Goal: Information Seeking & Learning: Learn about a topic

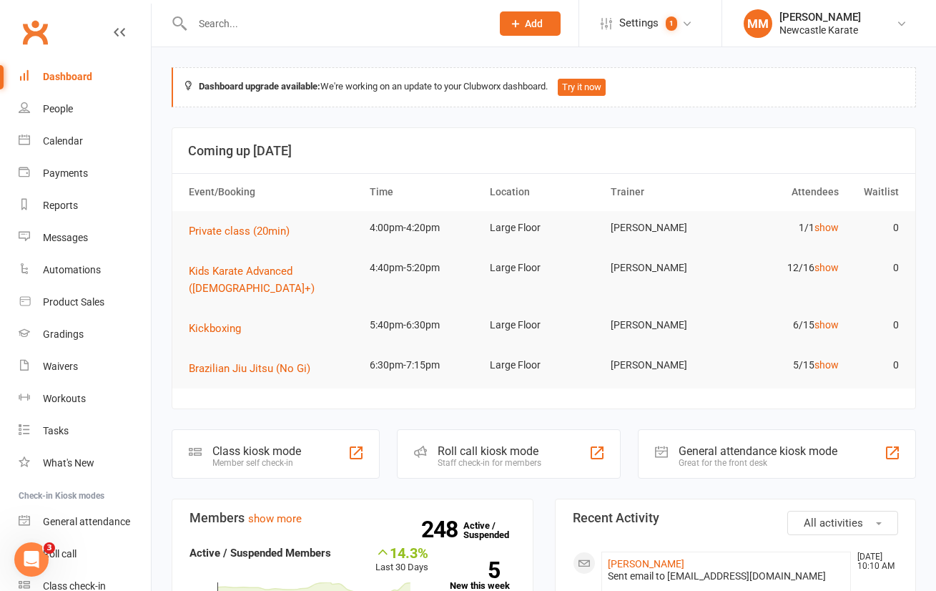
click at [33, 26] on link "Clubworx" at bounding box center [35, 32] width 36 height 36
click at [36, 23] on link "Clubworx" at bounding box center [35, 32] width 36 height 36
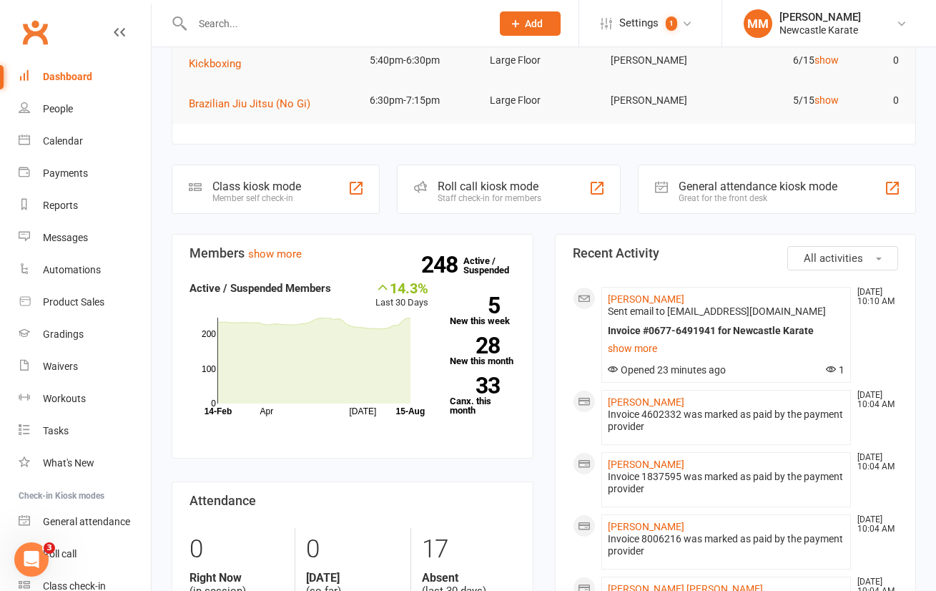
scroll to position [240, 0]
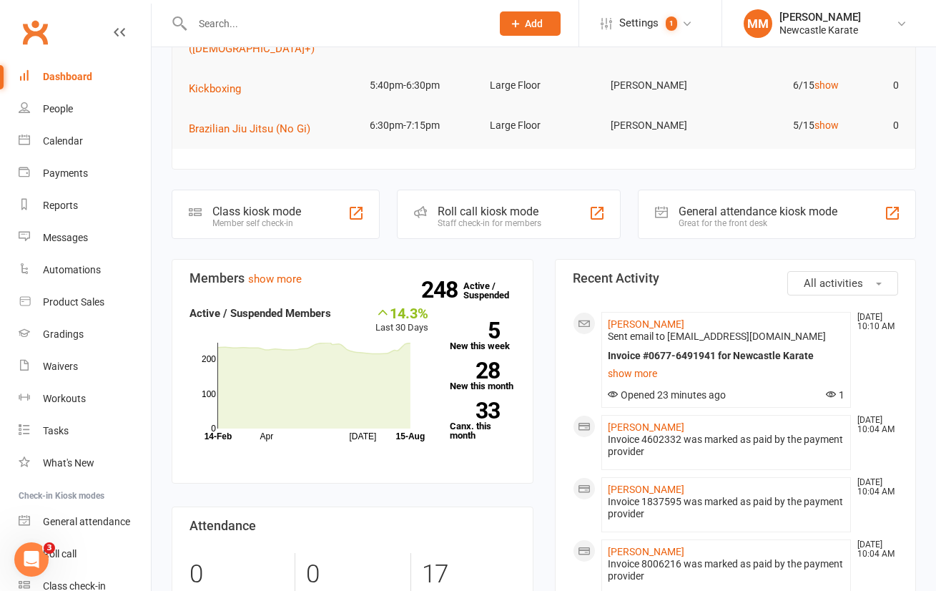
click at [37, 31] on link "Clubworx" at bounding box center [35, 32] width 36 height 36
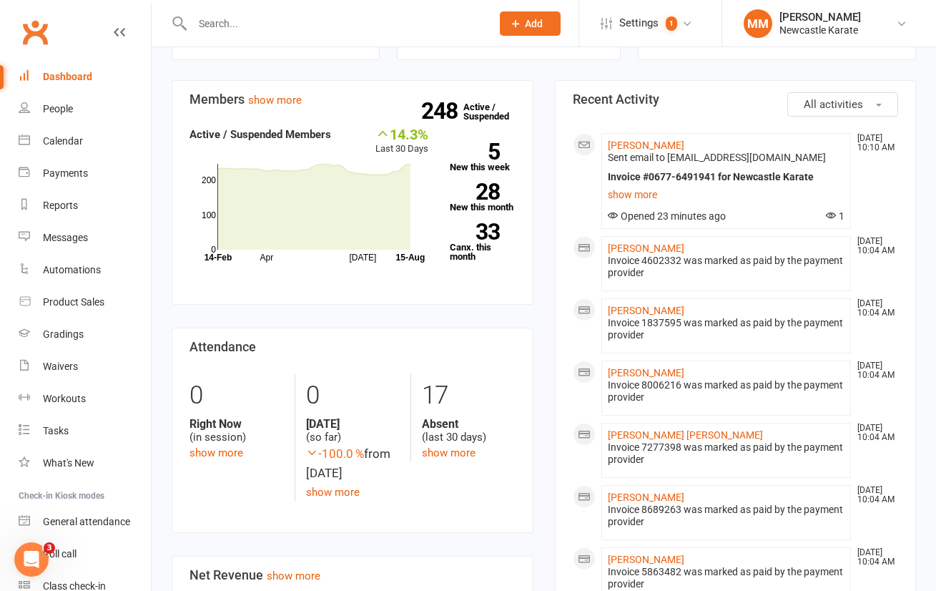
scroll to position [468, 0]
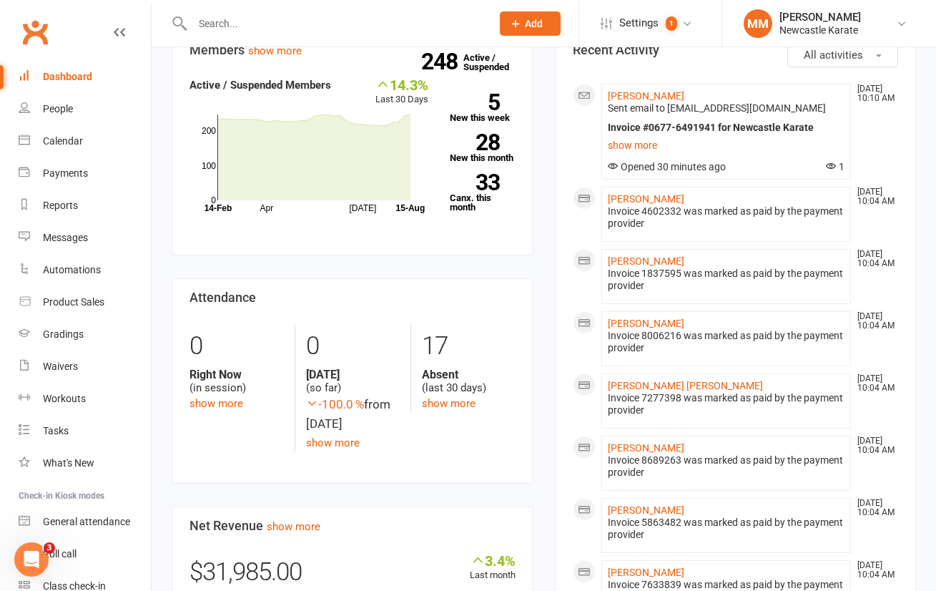
click at [41, 31] on link "Clubworx" at bounding box center [35, 32] width 36 height 36
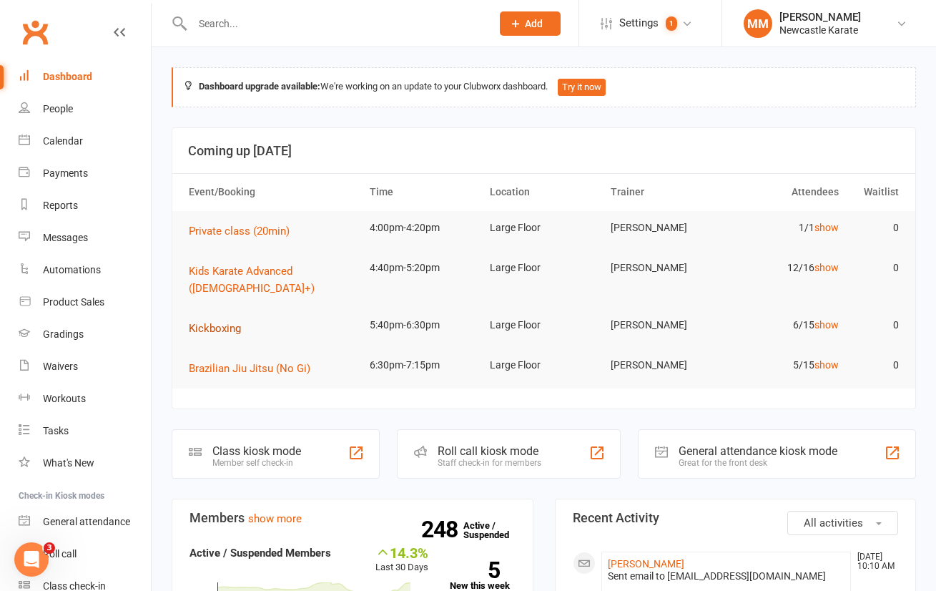
click at [229, 322] on span "Kickboxing" at bounding box center [215, 328] width 52 height 13
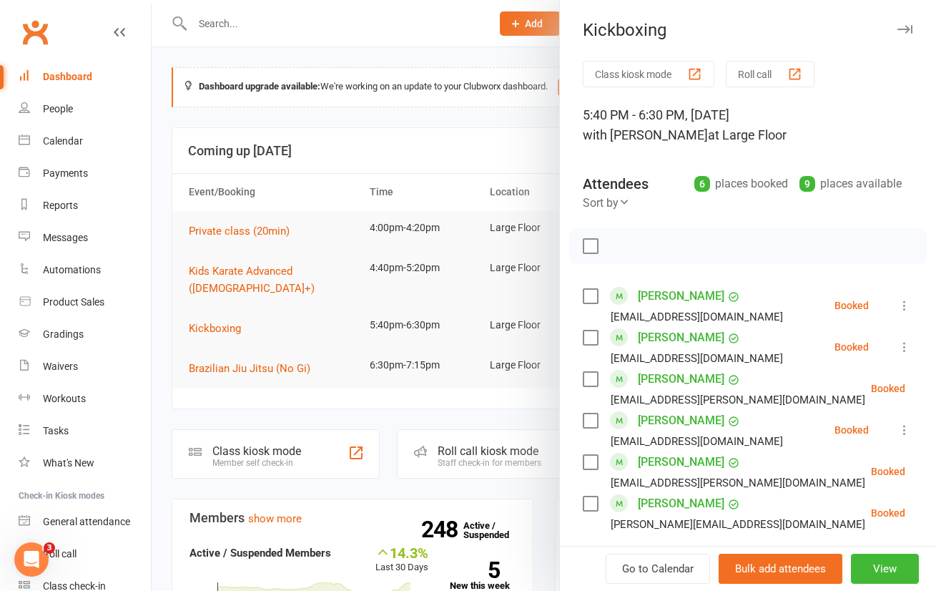
click at [401, 63] on div at bounding box center [544, 295] width 785 height 591
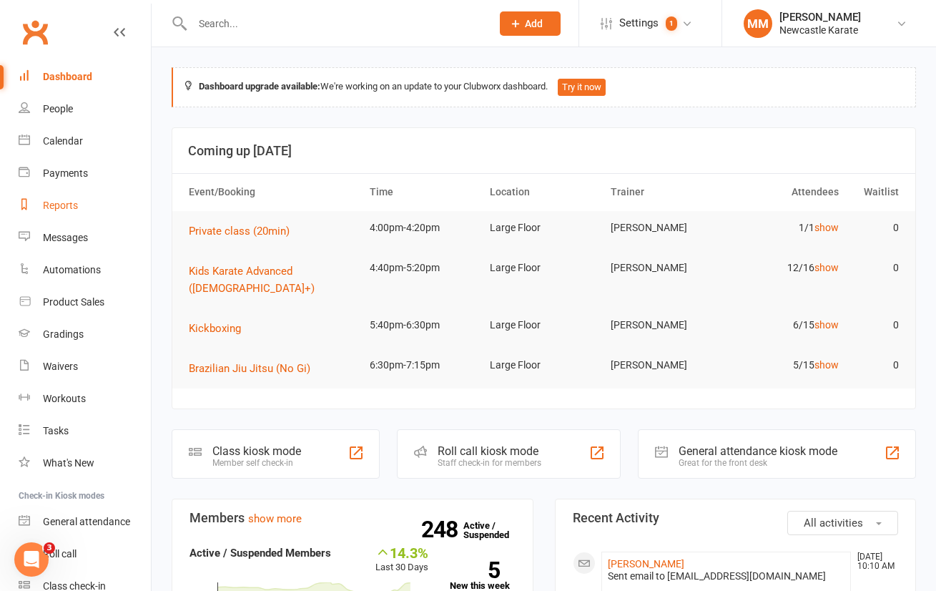
click at [59, 196] on link "Reports" at bounding box center [85, 206] width 132 height 32
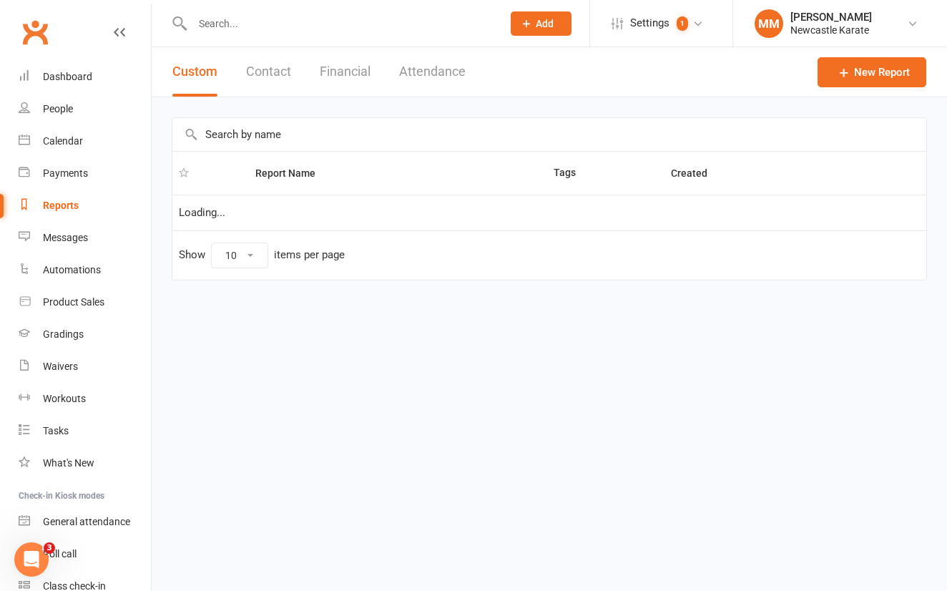
select select "100"
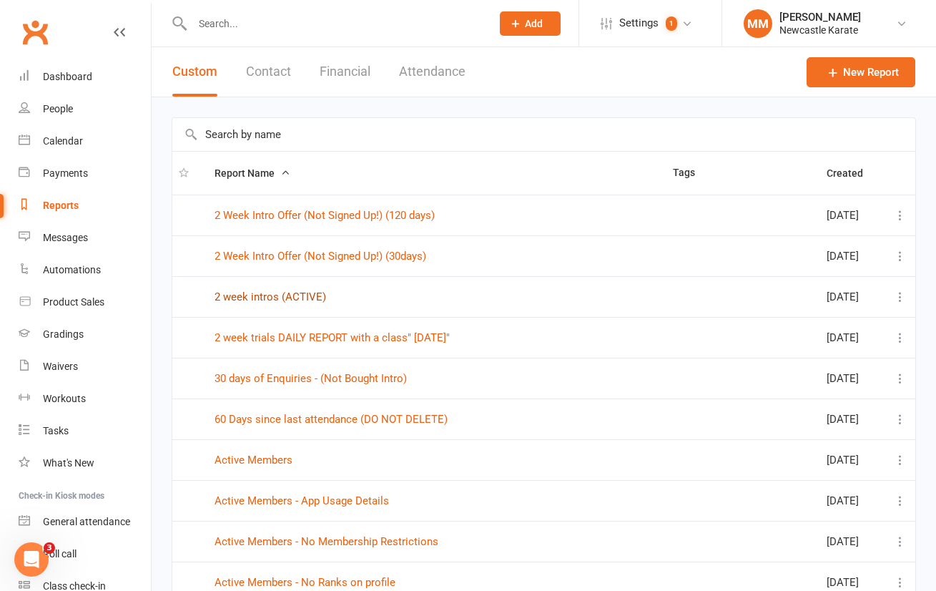
click at [278, 295] on link "2 week intros (ACTIVE)" at bounding box center [271, 296] width 112 height 13
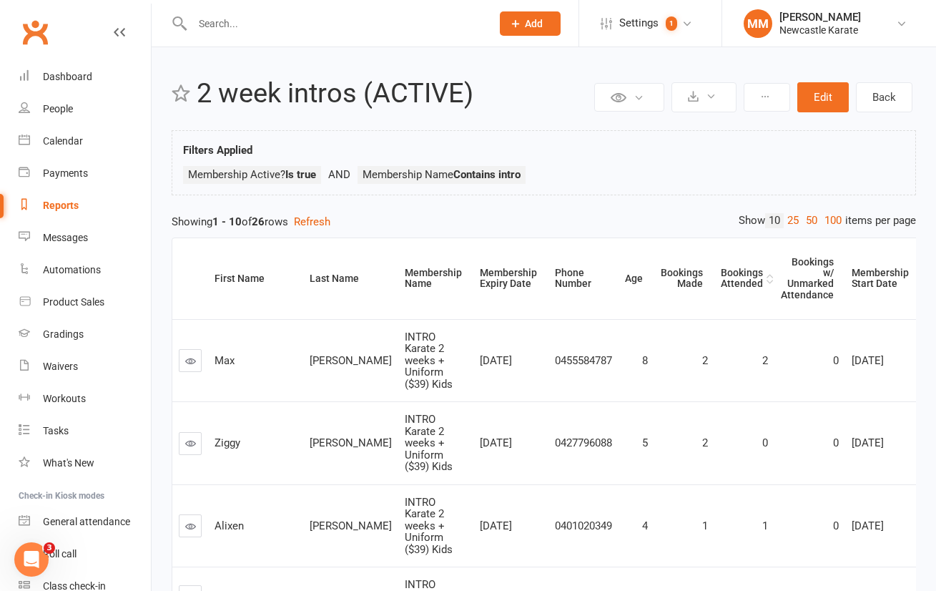
click at [721, 269] on div "Bookings Attended" at bounding box center [742, 279] width 42 height 22
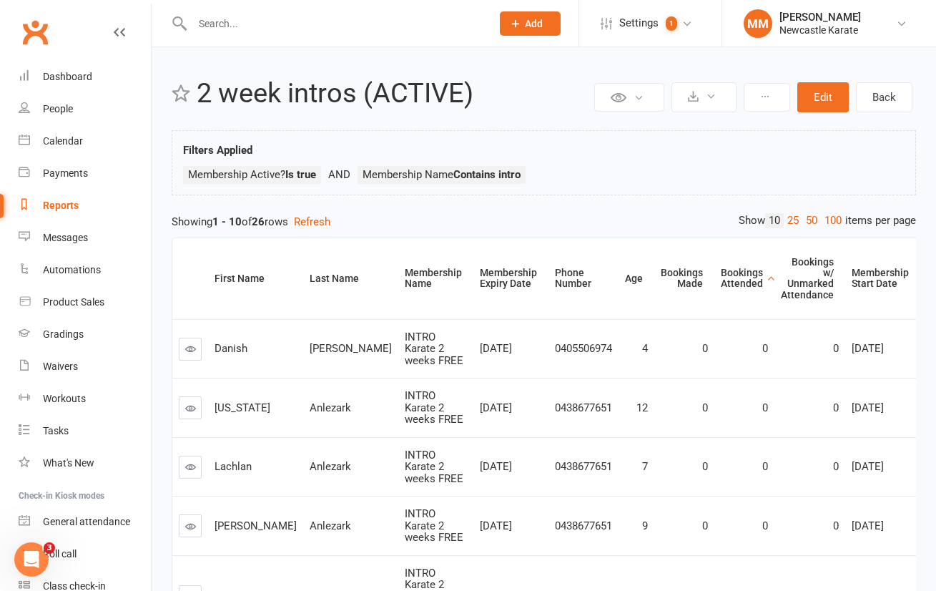
click at [721, 269] on div "Bookings Attended" at bounding box center [742, 279] width 42 height 22
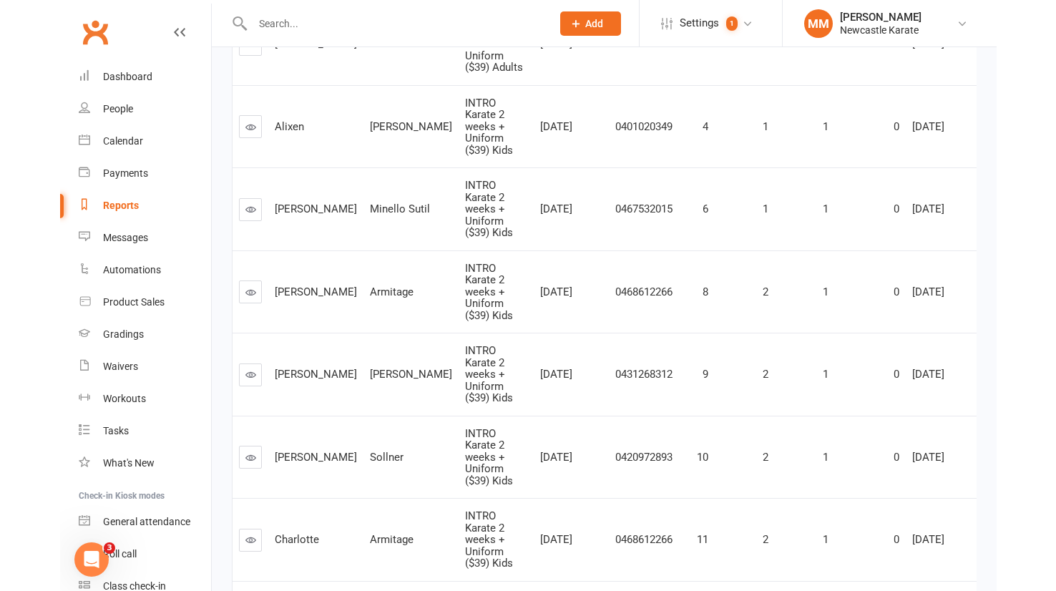
scroll to position [679, 0]
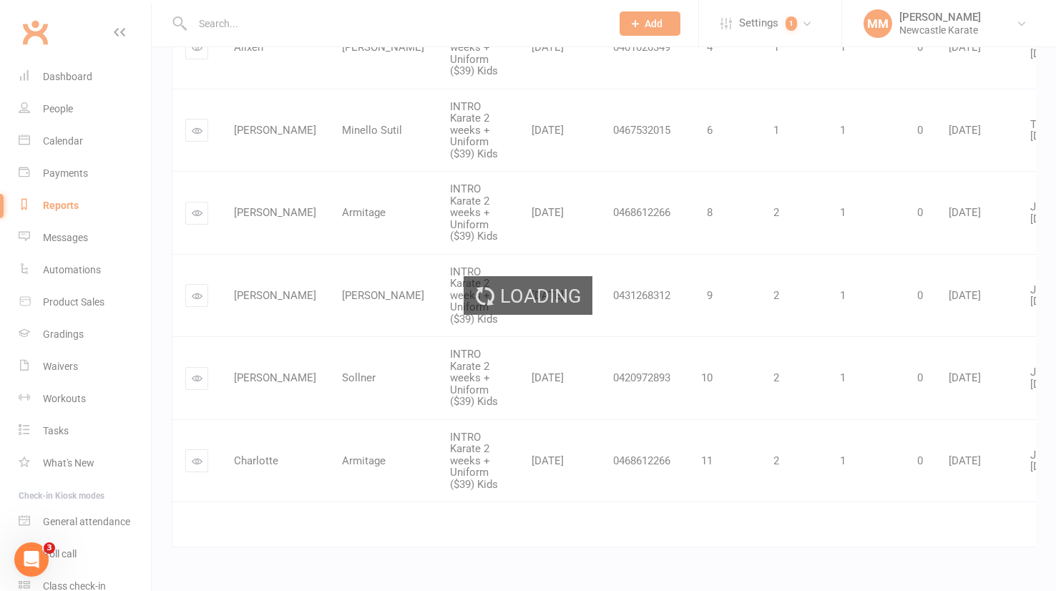
scroll to position [632, 0]
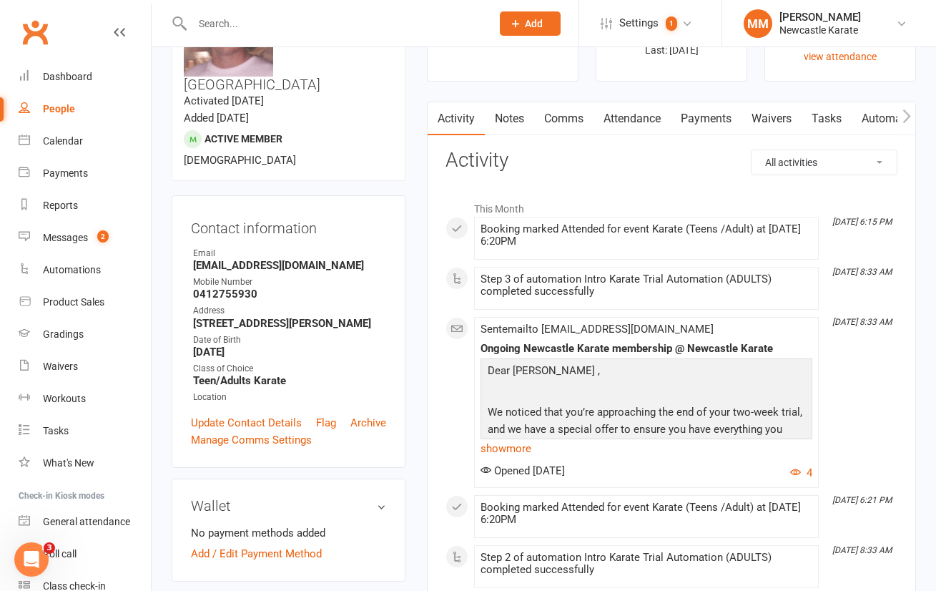
scroll to position [181, 0]
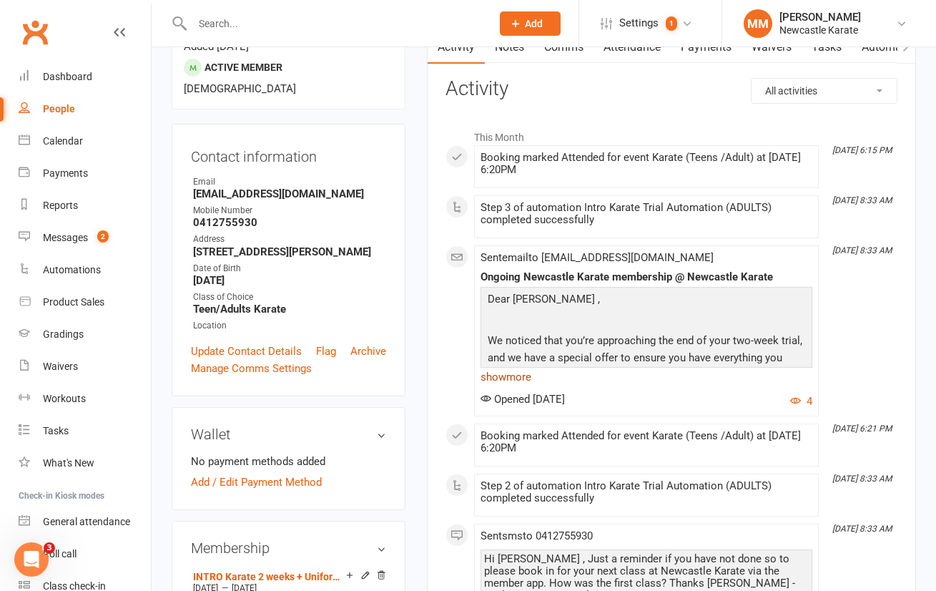
click at [503, 378] on link "show more" at bounding box center [647, 377] width 332 height 20
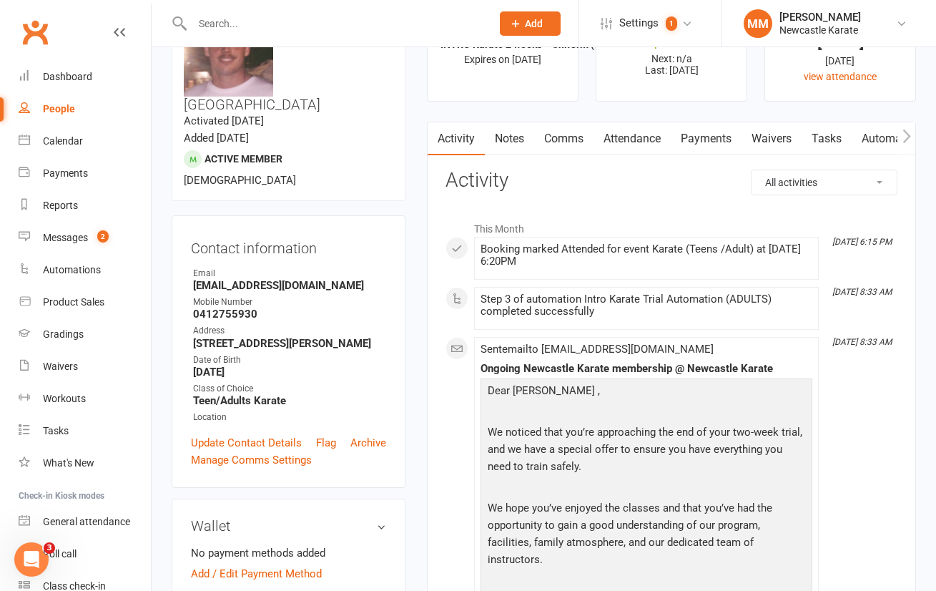
scroll to position [0, 0]
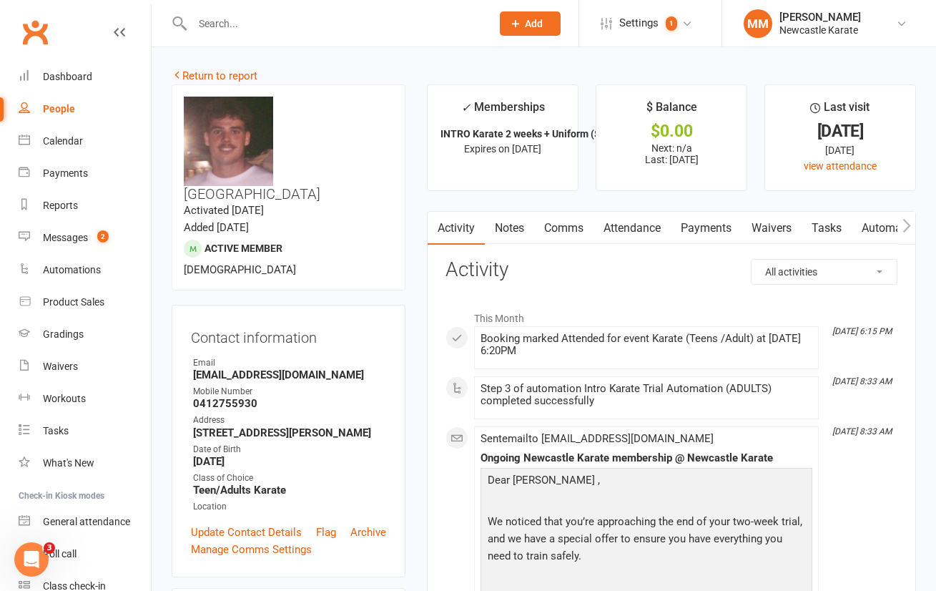
click at [644, 230] on link "Attendance" at bounding box center [632, 228] width 77 height 33
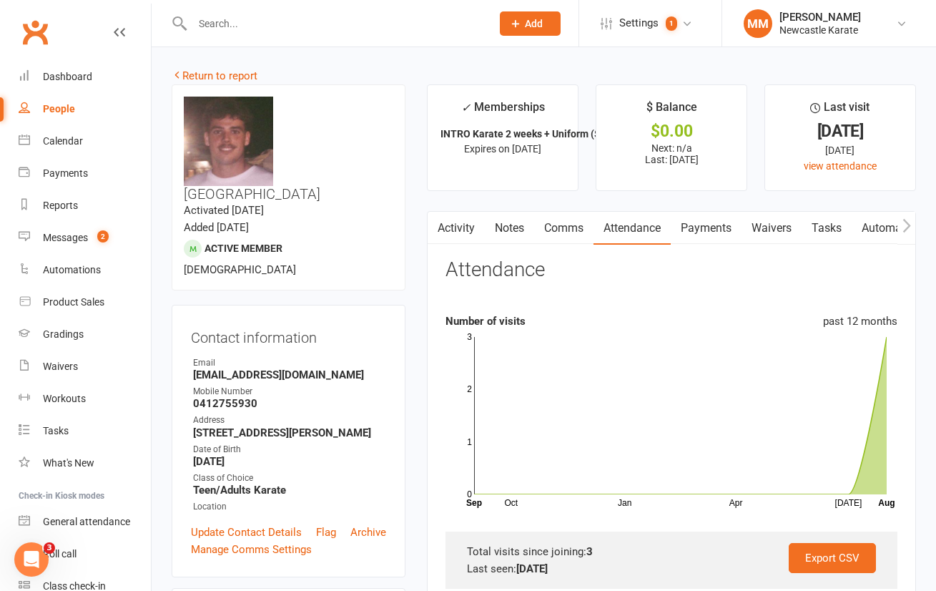
click at [35, 30] on link "Clubworx" at bounding box center [35, 32] width 36 height 36
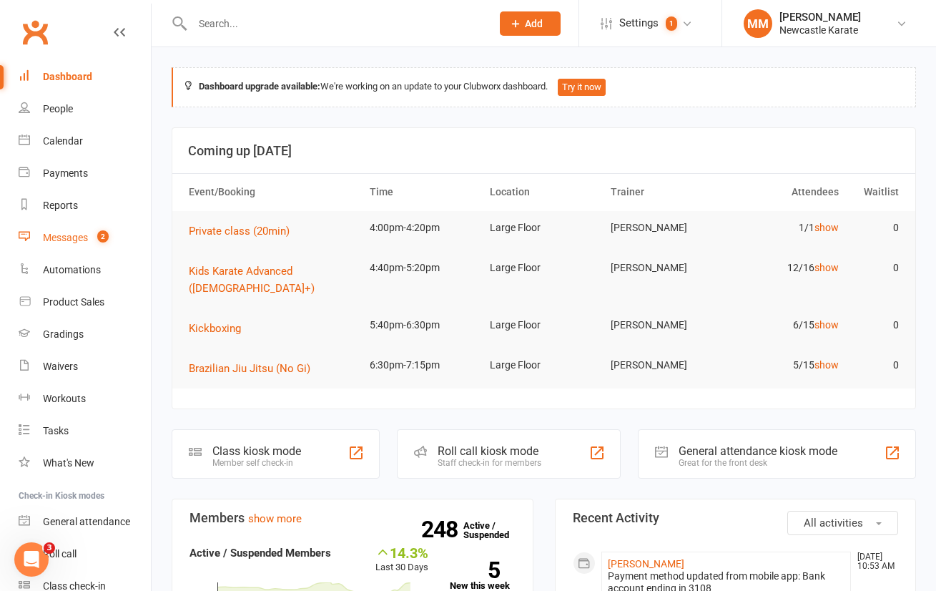
click at [71, 236] on div "Messages" at bounding box center [65, 237] width 45 height 11
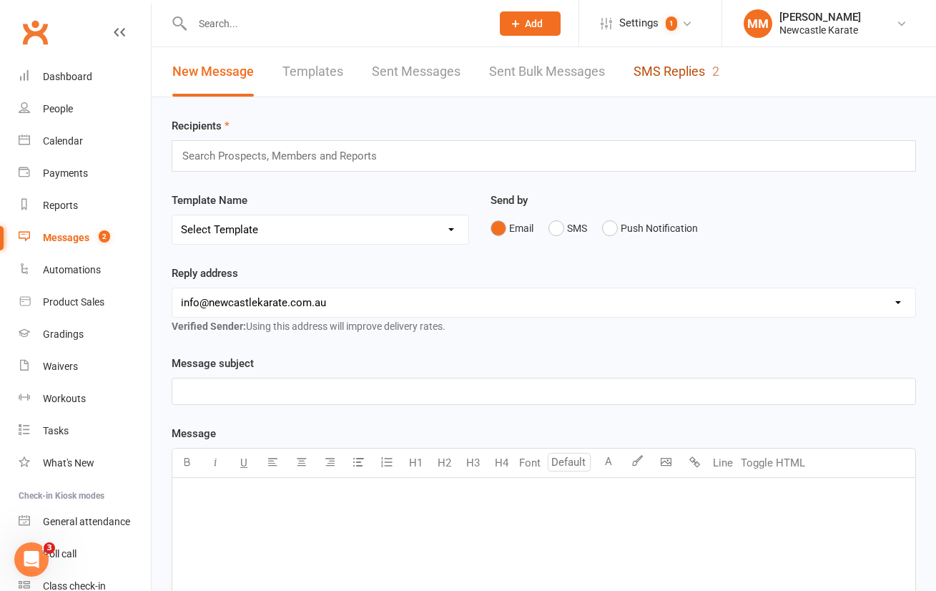
click at [686, 63] on link "SMS Replies 2" at bounding box center [677, 71] width 86 height 49
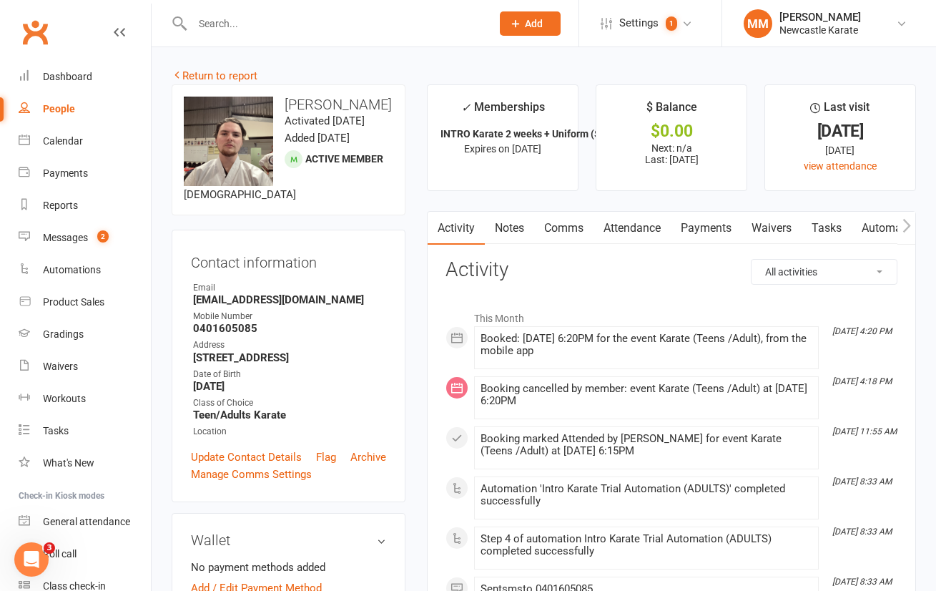
click at [644, 230] on link "Attendance" at bounding box center [632, 228] width 77 height 33
